Goal: Information Seeking & Learning: Check status

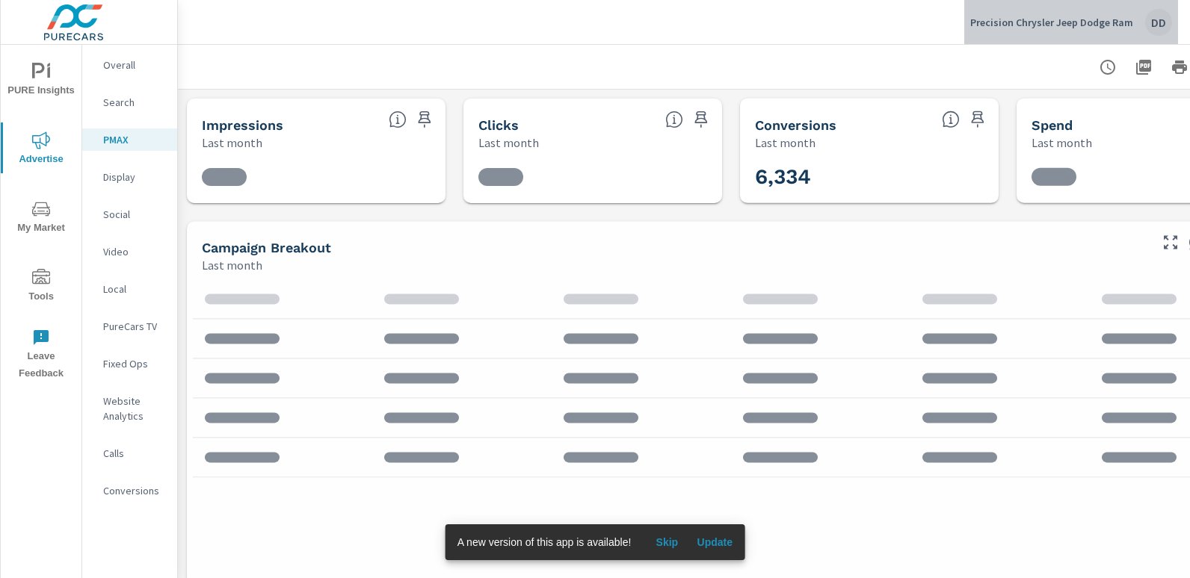
click at [1161, 22] on div "DD" at bounding box center [1158, 22] width 27 height 27
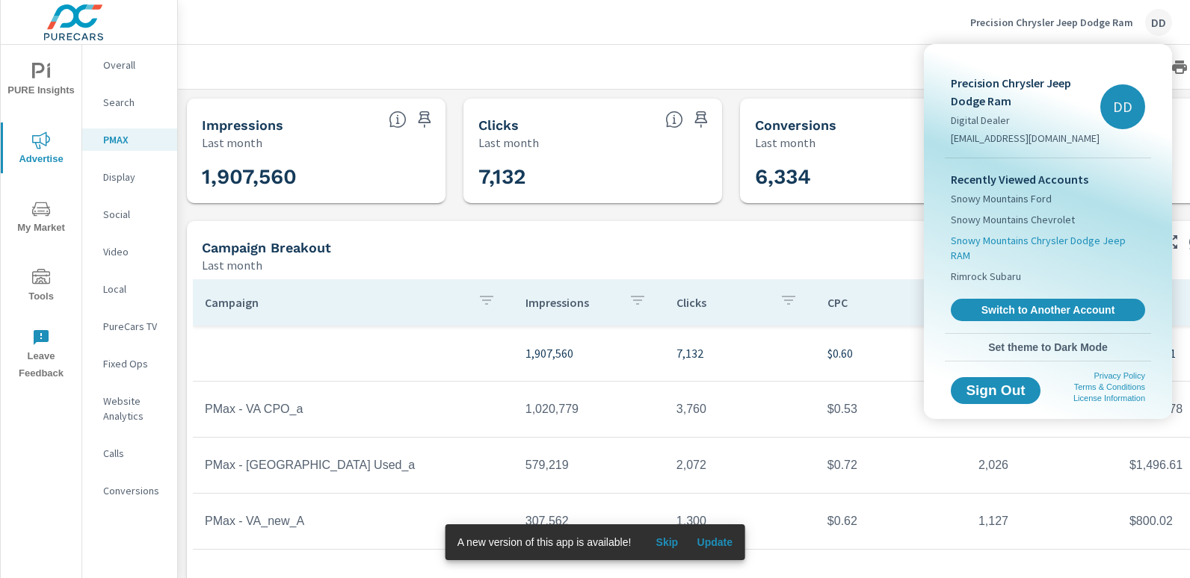
click at [1049, 243] on span "Snowy Mountains Chrysler Dodge Jeep RAM" at bounding box center [1048, 248] width 194 height 30
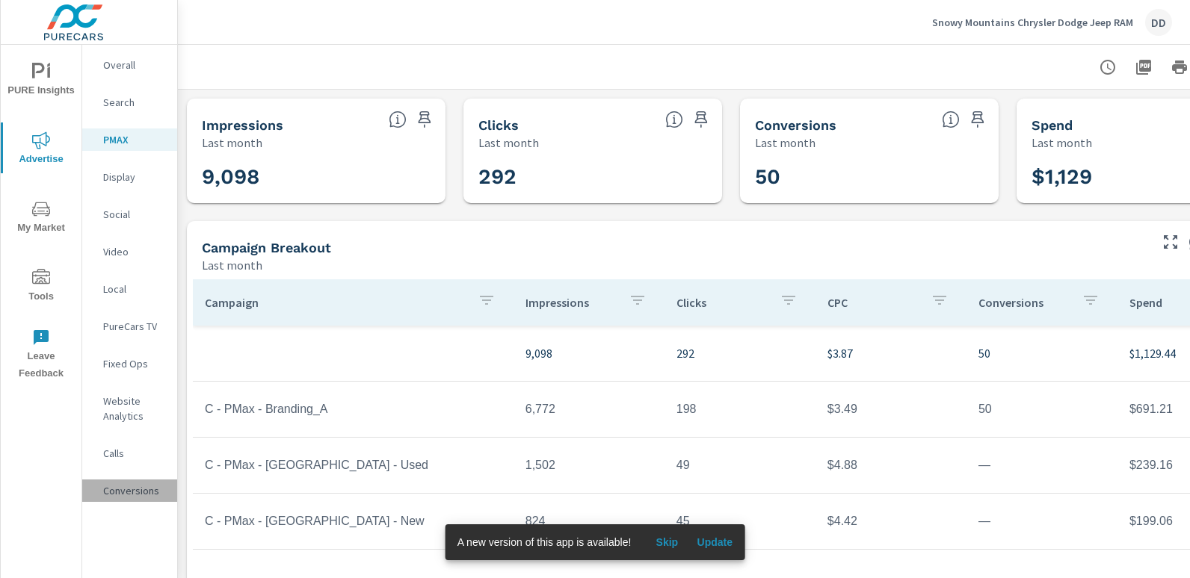
click at [131, 495] on p "Conversions" at bounding box center [134, 491] width 62 height 15
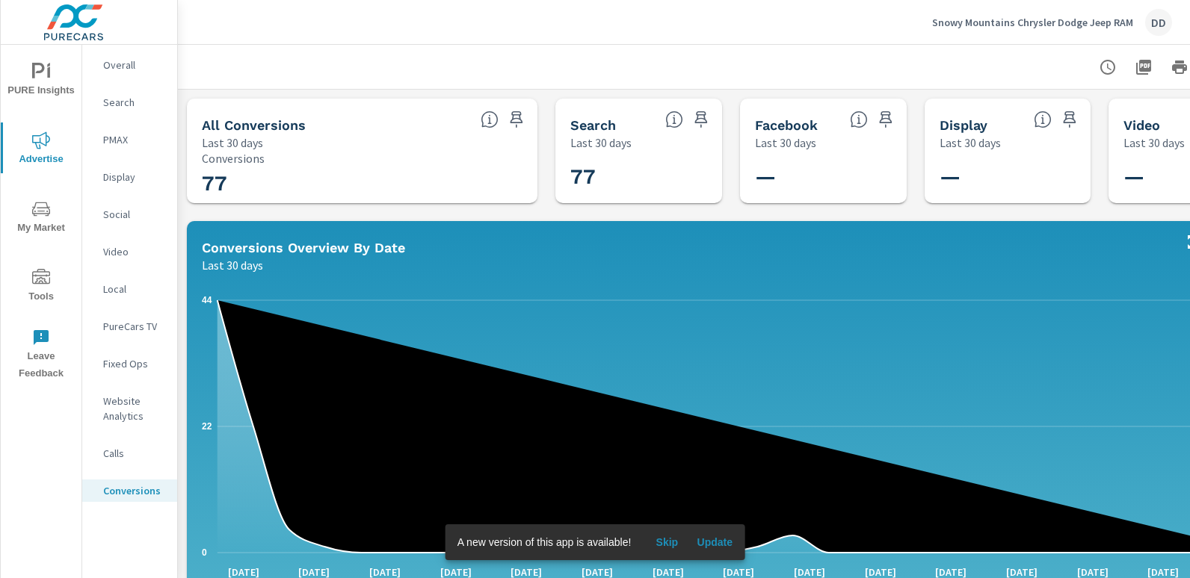
scroll to position [0, 105]
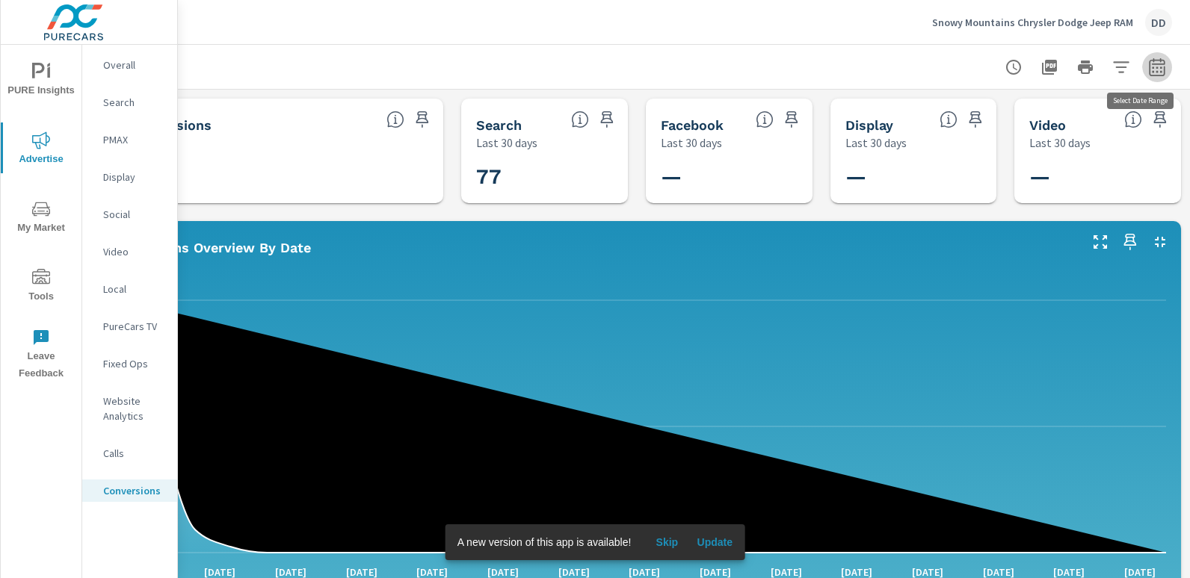
click at [1150, 55] on button "button" at bounding box center [1157, 67] width 30 height 30
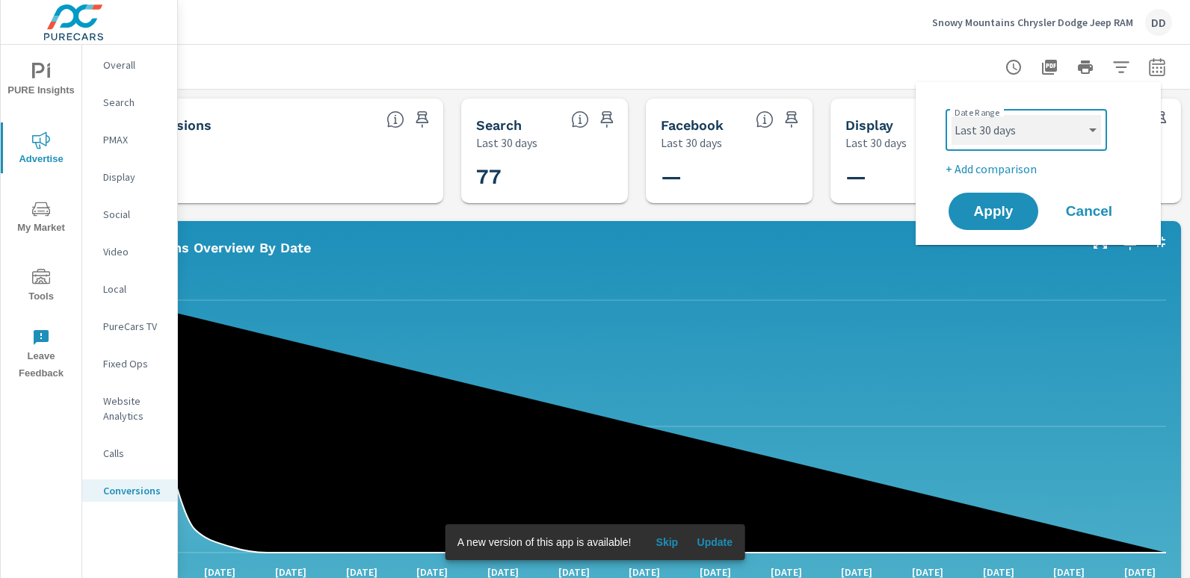
click at [994, 141] on select "Custom [DATE] Last week Last 7 days Last 14 days Last 30 days Last 45 days Last…" at bounding box center [1025, 130] width 149 height 30
click at [951, 115] on select "Custom [DATE] Last week Last 7 days Last 14 days Last 30 days Last 45 days Last…" at bounding box center [1025, 130] width 149 height 30
select select "Last month"
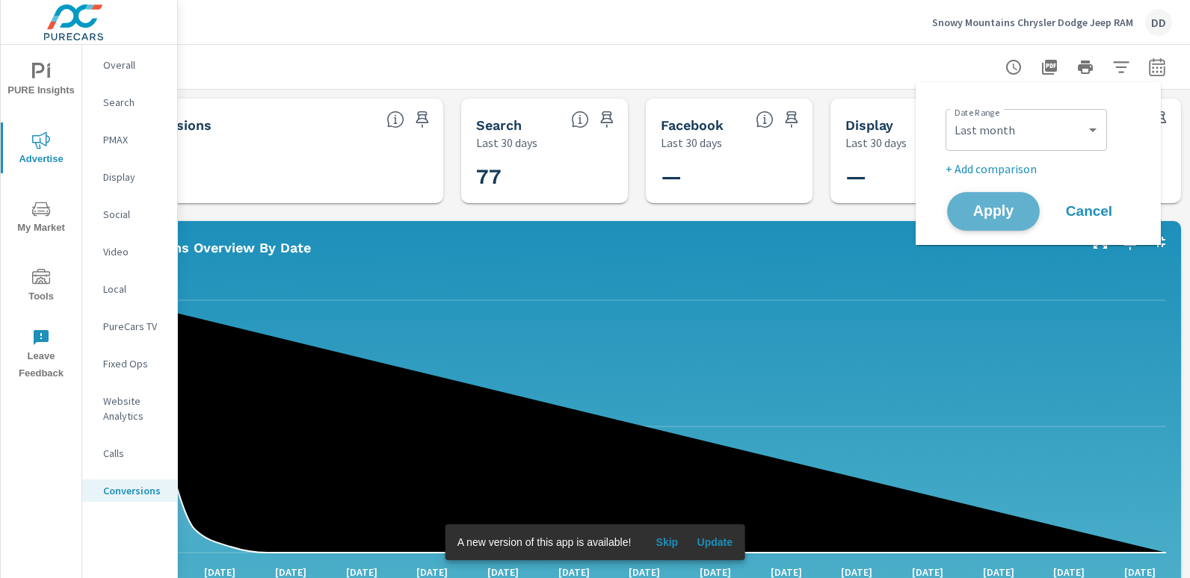
click at [996, 210] on span "Apply" at bounding box center [993, 212] width 61 height 14
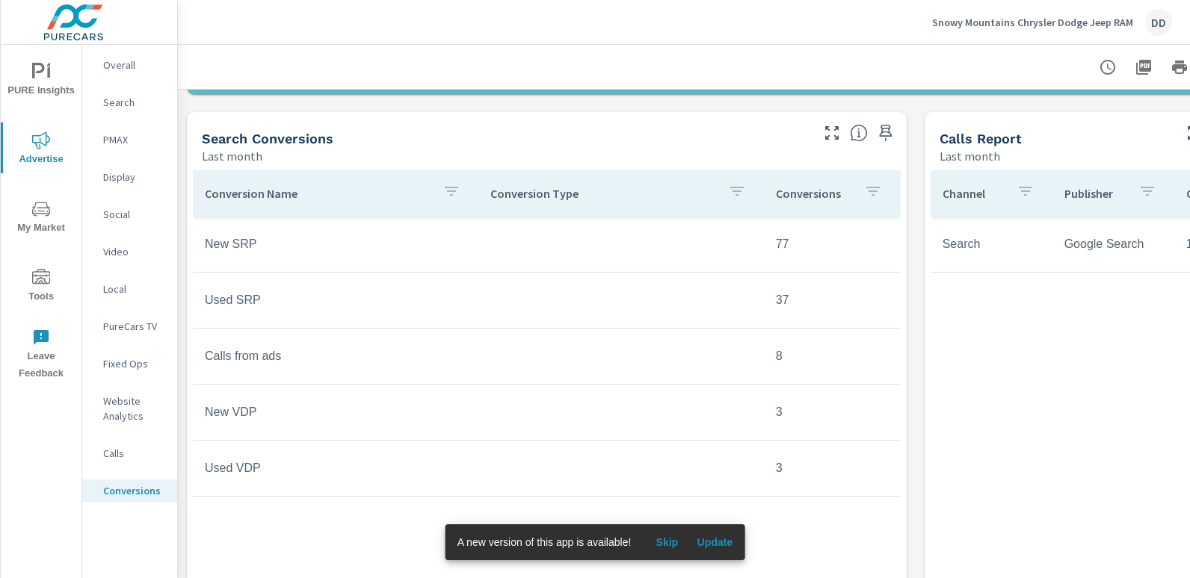
scroll to position [567, 0]
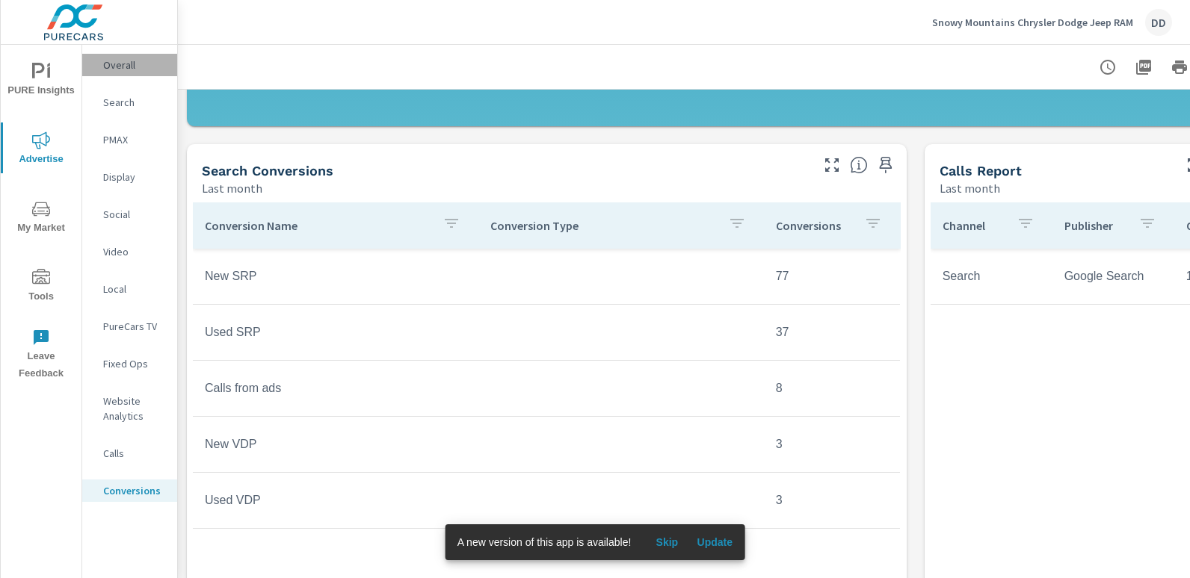
click at [133, 56] on div "Overall" at bounding box center [129, 65] width 95 height 22
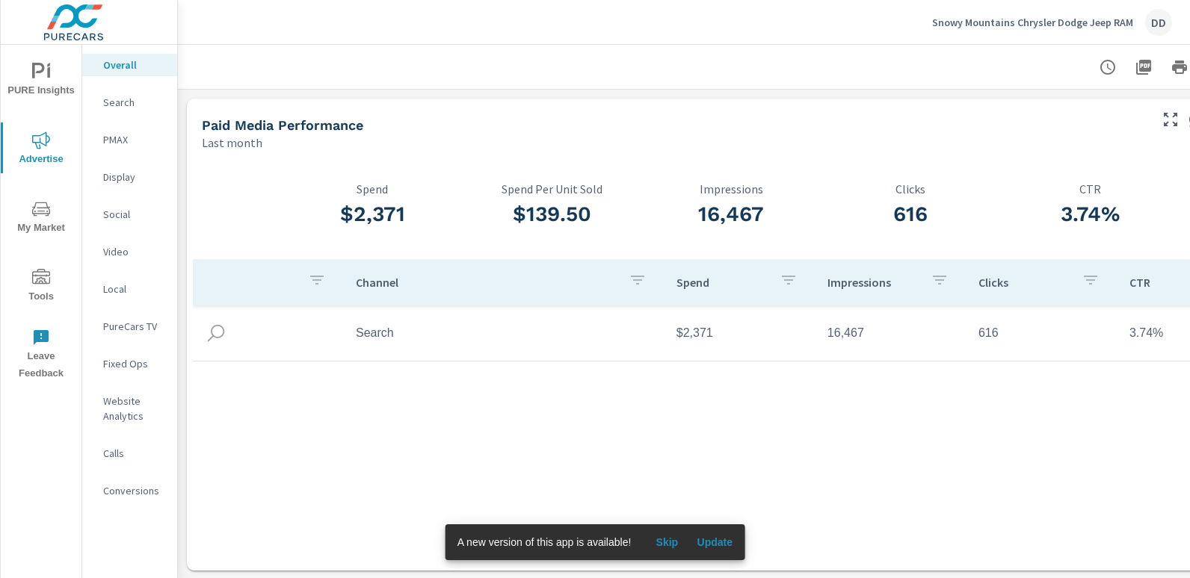
click at [117, 89] on nav "Overall Search PMAX Display Social Video Local PureCars TV Fixed Ops Website An…" at bounding box center [129, 284] width 95 height 478
click at [125, 106] on p "Search" at bounding box center [134, 102] width 62 height 15
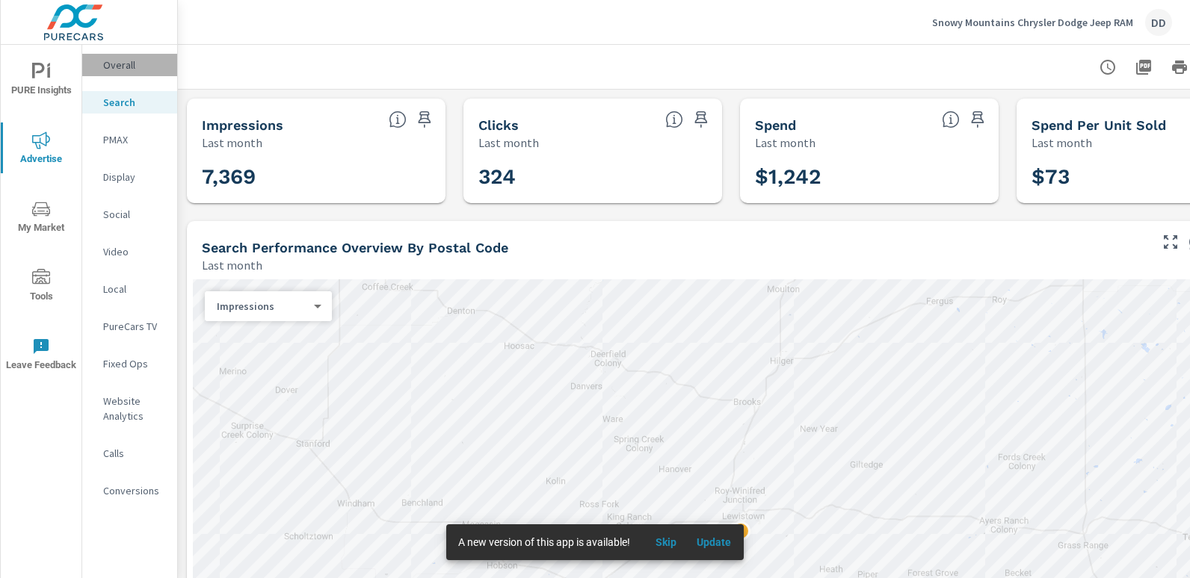
click at [128, 61] on p "Overall" at bounding box center [134, 65] width 62 height 15
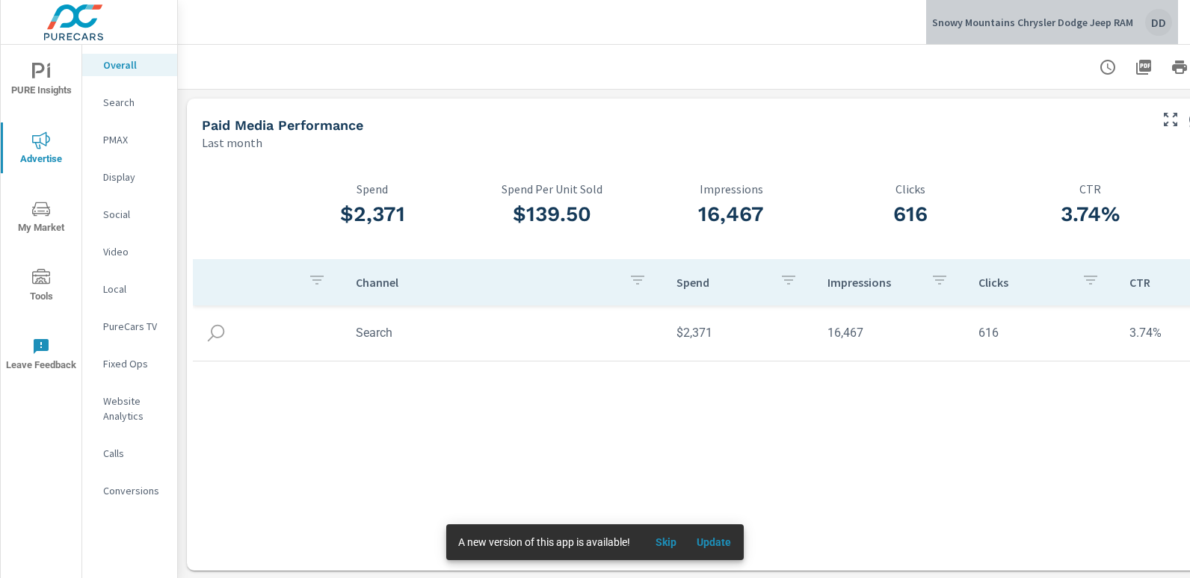
click at [1161, 11] on div "DD" at bounding box center [1158, 22] width 27 height 27
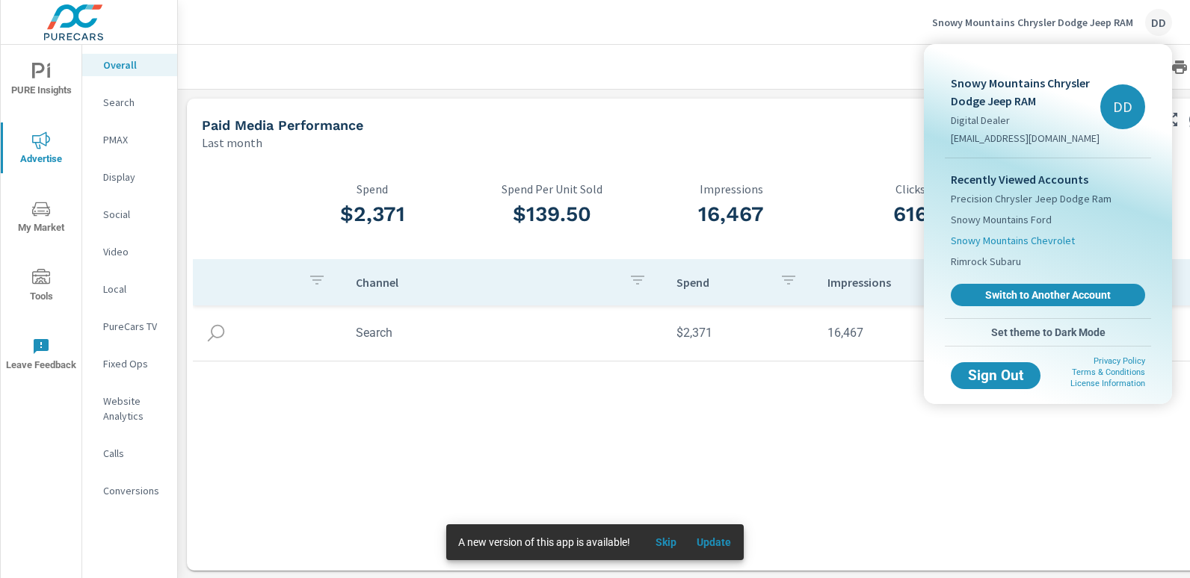
click at [1025, 232] on li "Snowy Mountains Chevrolet" at bounding box center [1048, 240] width 194 height 21
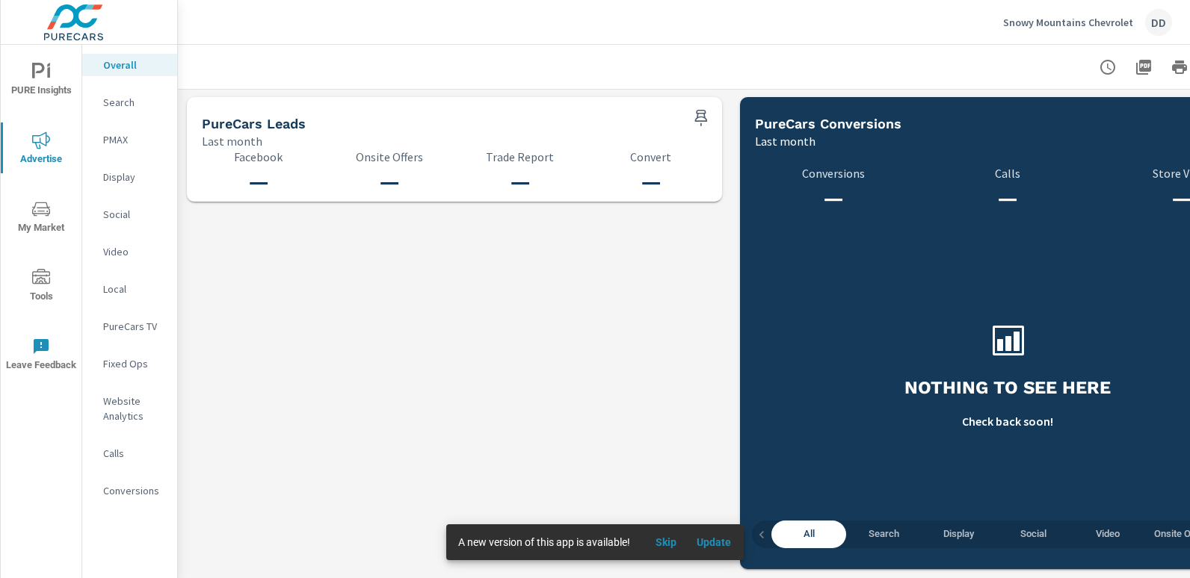
scroll to position [1196, 0]
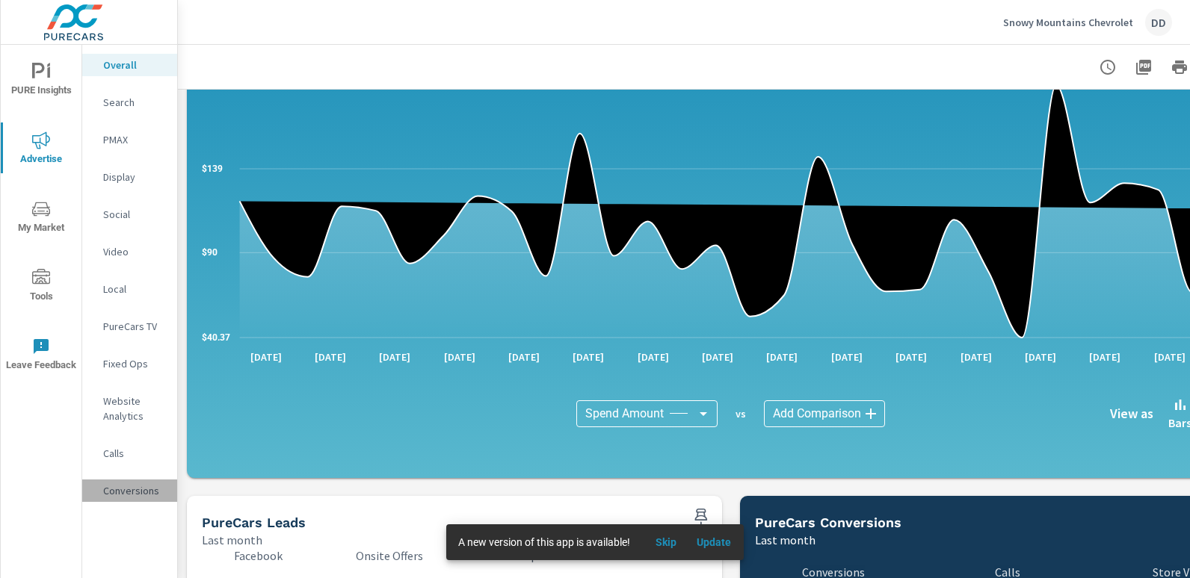
click at [119, 494] on p "Conversions" at bounding box center [134, 491] width 62 height 15
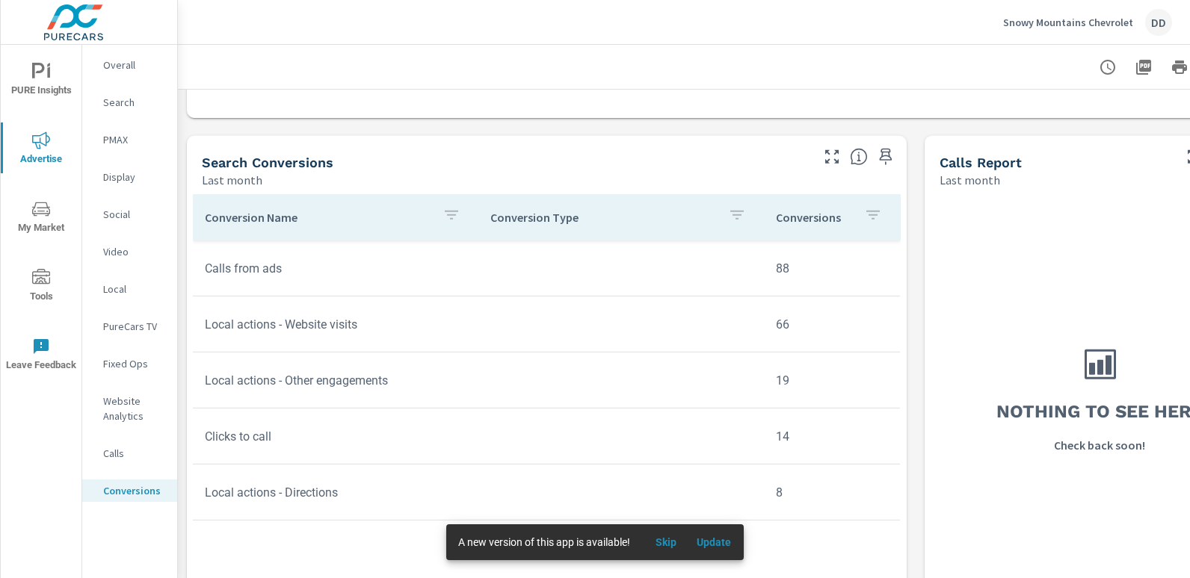
scroll to position [621, 0]
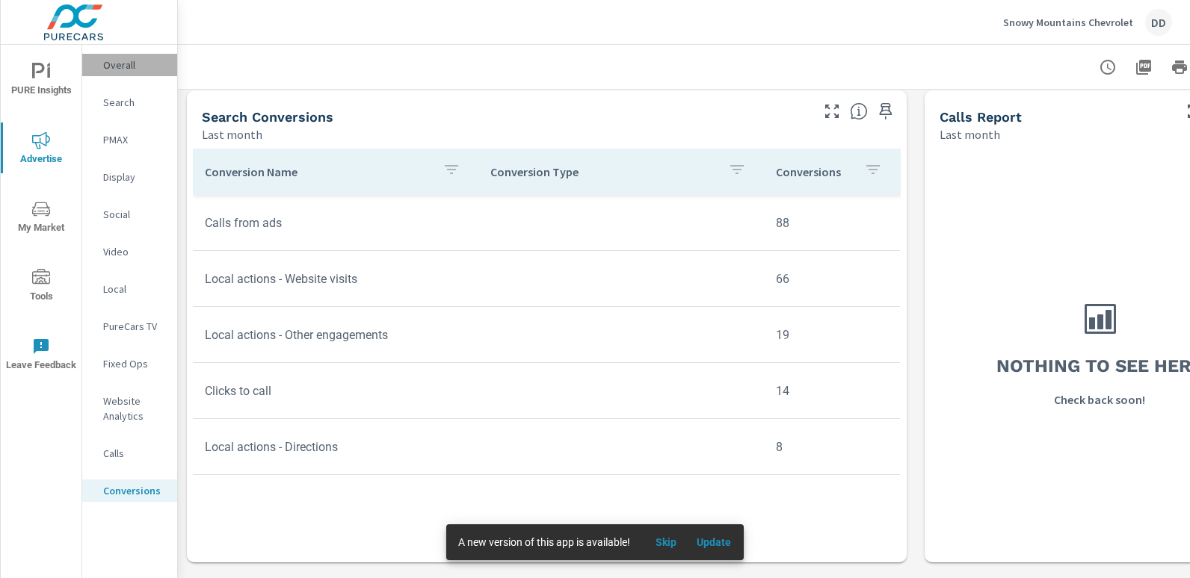
click at [120, 64] on p "Overall" at bounding box center [134, 65] width 62 height 15
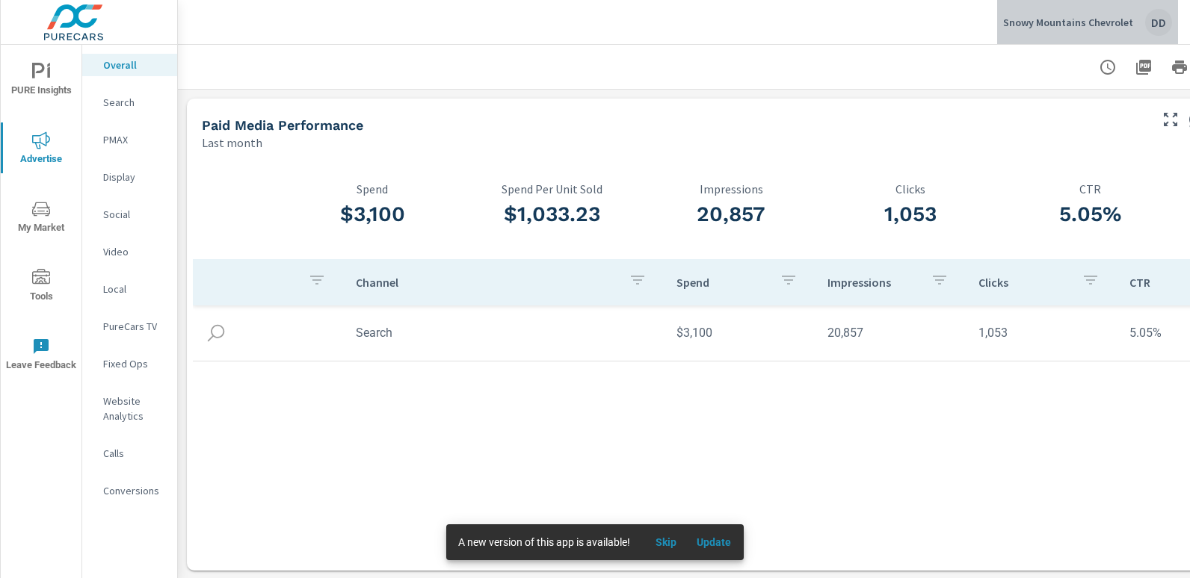
click at [1155, 23] on div "DD" at bounding box center [1158, 22] width 27 height 27
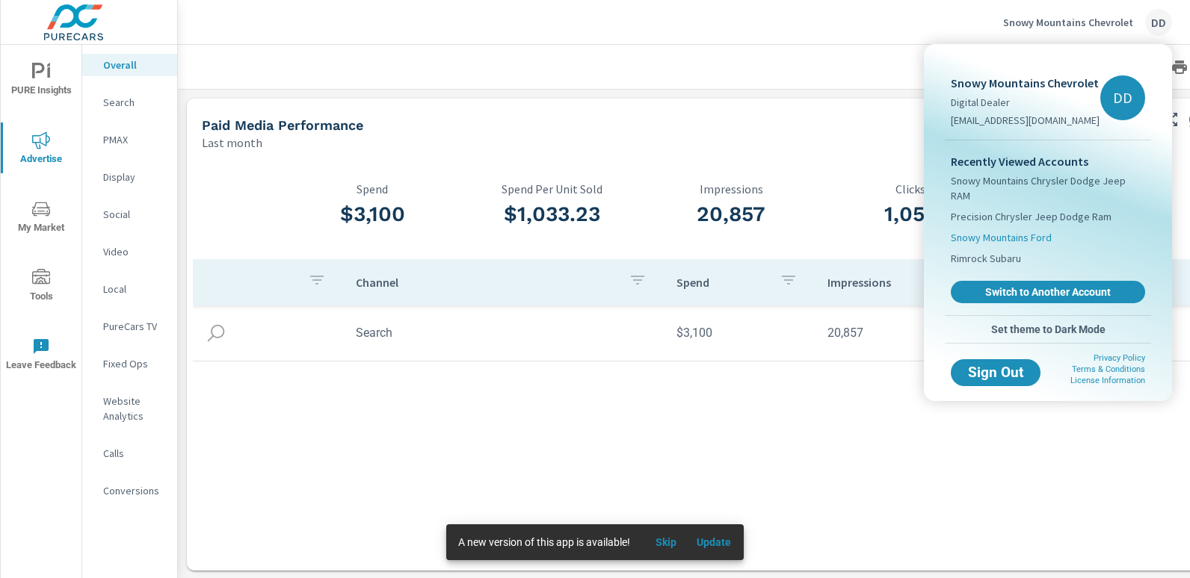
click at [1013, 230] on span "Snowy Mountains Ford" at bounding box center [1001, 237] width 101 height 15
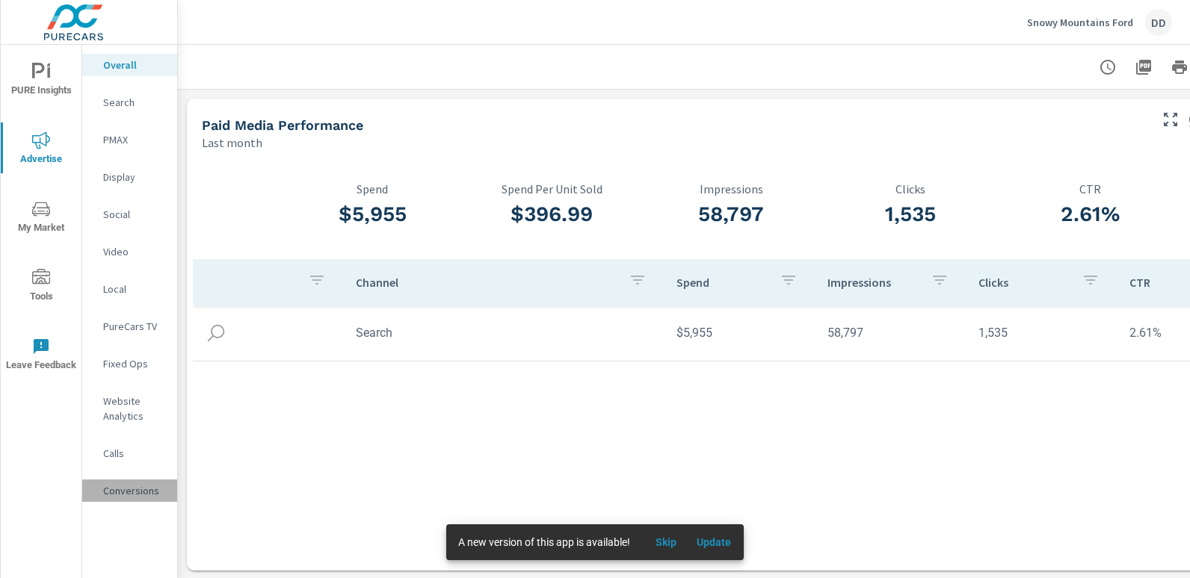
click at [105, 500] on div "Conversions" at bounding box center [129, 491] width 95 height 22
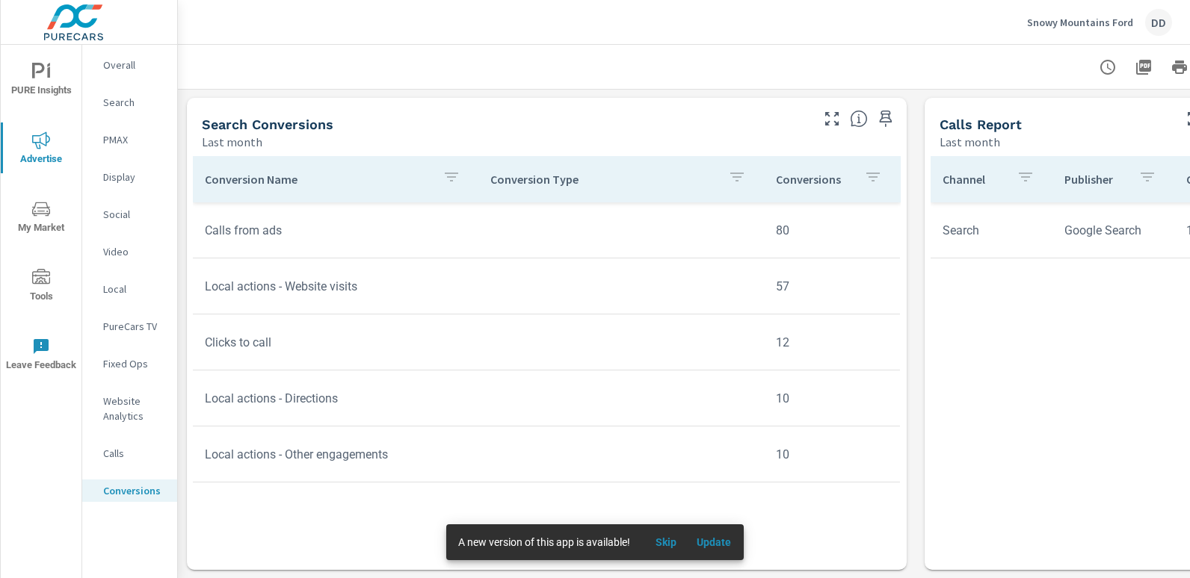
scroll to position [689, 0]
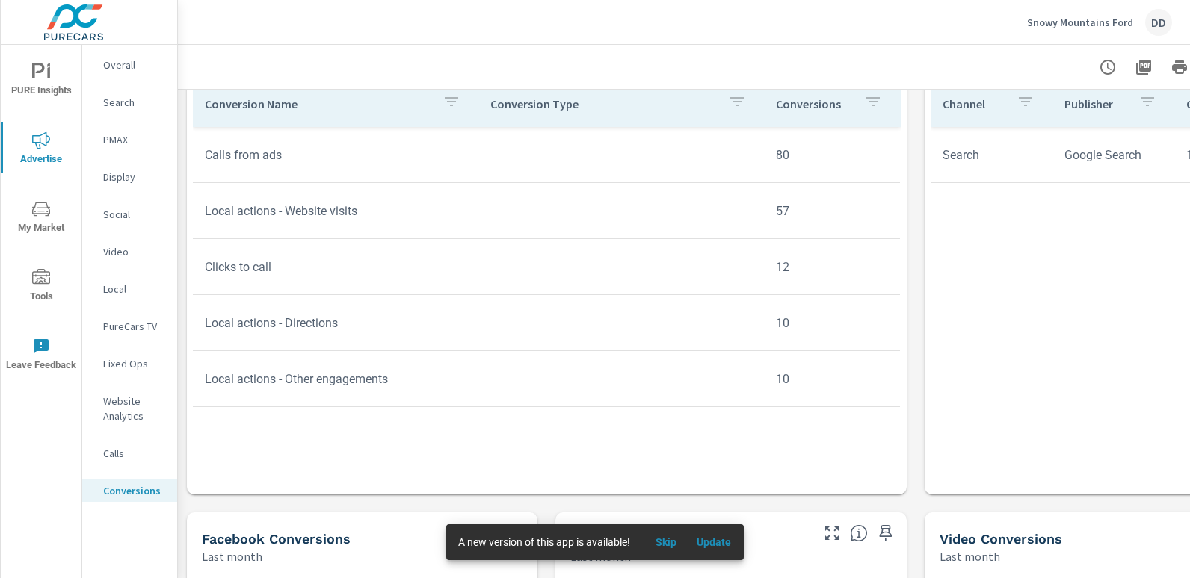
click at [1056, 558] on div "Last month" at bounding box center [1057, 557] width 237 height 18
